Goal: Information Seeking & Learning: Learn about a topic

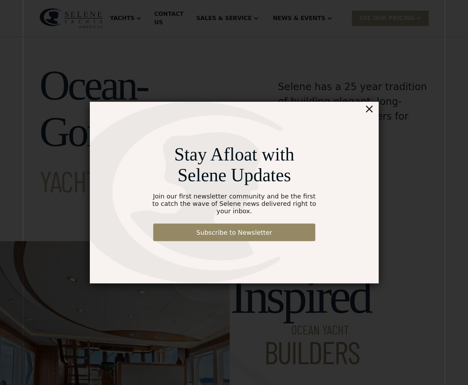
drag, startPoint x: 369, startPoint y: 112, endPoint x: 345, endPoint y: 94, distance: 30.4
click at [366, 111] on div "Stay Afloat with Selene Updates Join our first newsletter community and be the …" at bounding box center [234, 193] width 289 height 182
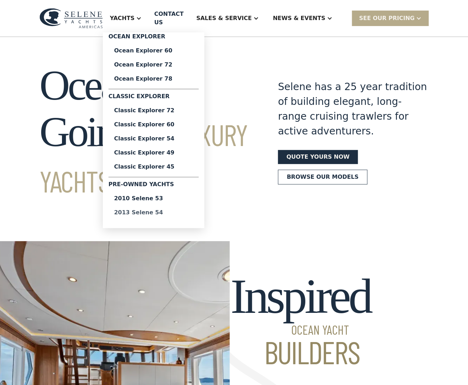
click at [155, 210] on div "2013 Selene 54" at bounding box center [153, 213] width 79 height 6
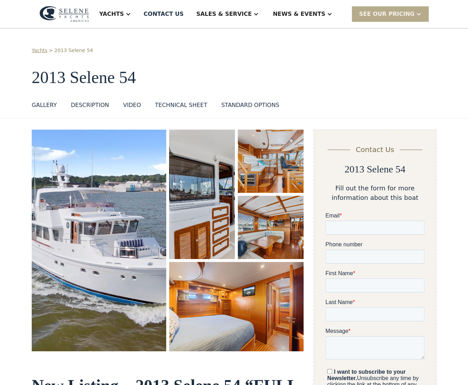
click at [127, 199] on img "open lightbox" at bounding box center [99, 241] width 135 height 222
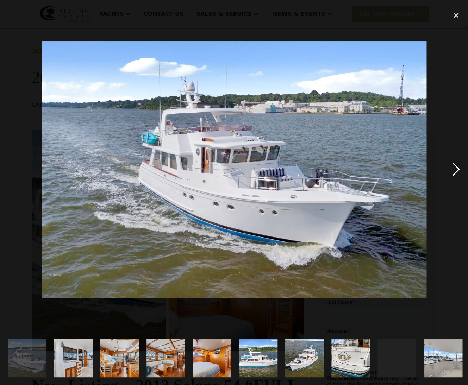
click at [454, 169] on div "next image" at bounding box center [456, 170] width 24 height 324
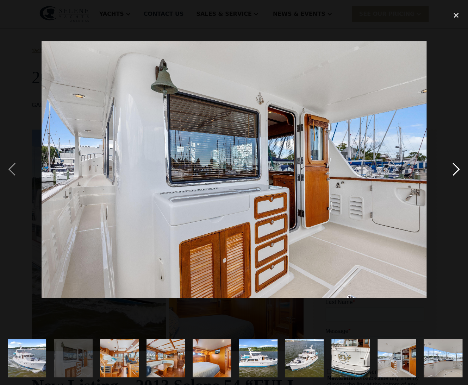
click at [449, 169] on div "next image" at bounding box center [456, 170] width 24 height 324
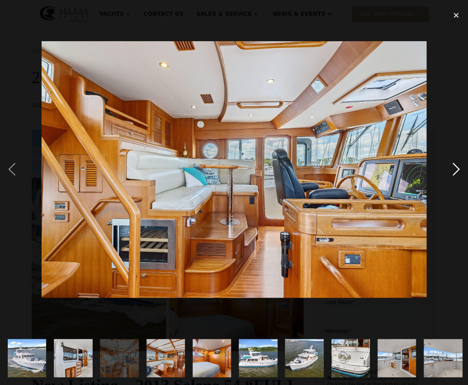
click at [453, 168] on div "next image" at bounding box center [456, 170] width 24 height 324
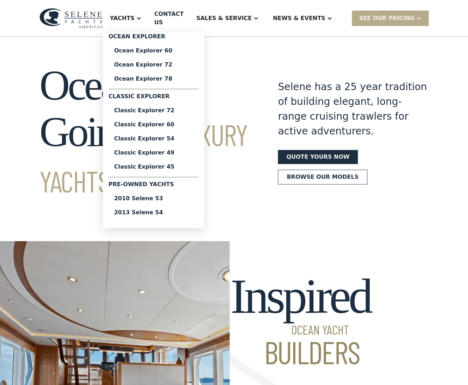
scroll to position [4, 0]
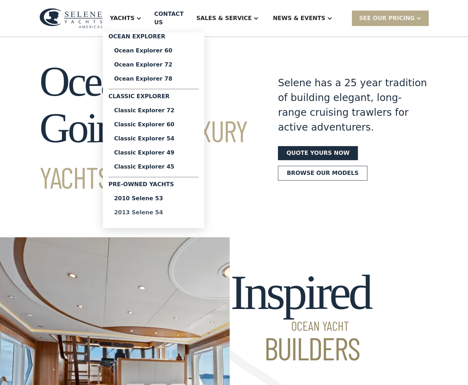
click at [161, 210] on div "2013 Selene 54" at bounding box center [153, 213] width 79 height 6
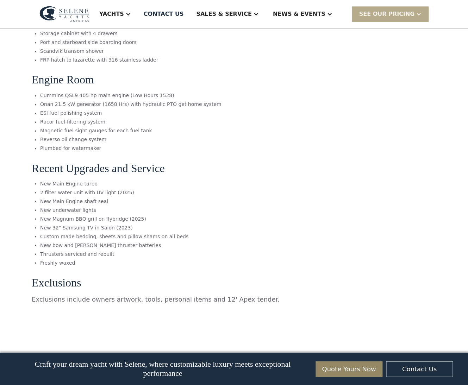
scroll to position [3126, 0]
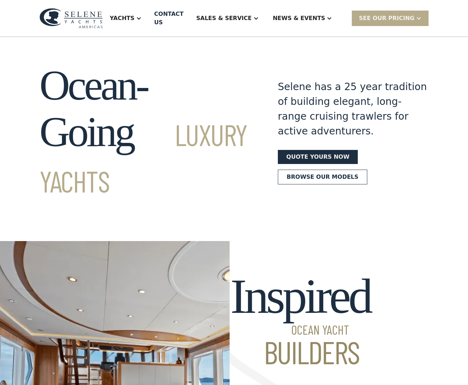
scroll to position [4, 0]
